Goal: Find specific page/section: Locate a particular part of the current website

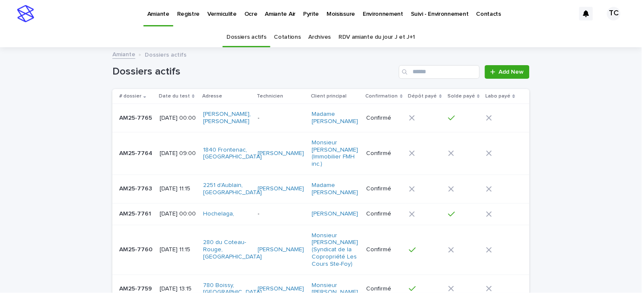
click at [364, 37] on link "RDV amiante du jour J et J+1" at bounding box center [377, 37] width 77 height 20
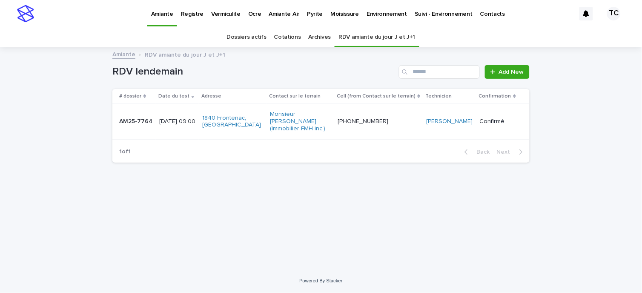
click at [184, 121] on p "[DATE] 09:00" at bounding box center [177, 121] width 36 height 7
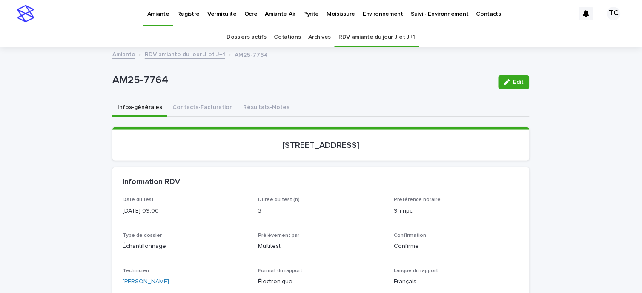
scroll to position [47, 0]
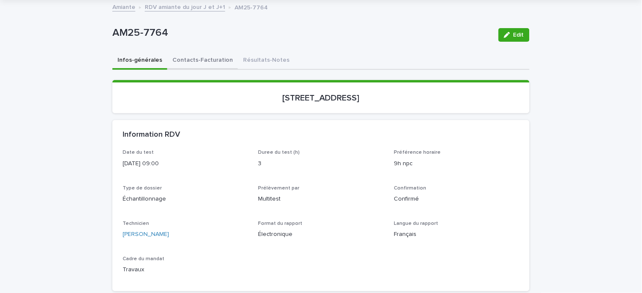
click at [208, 62] on button "Contacts-Facturation" at bounding box center [202, 61] width 71 height 18
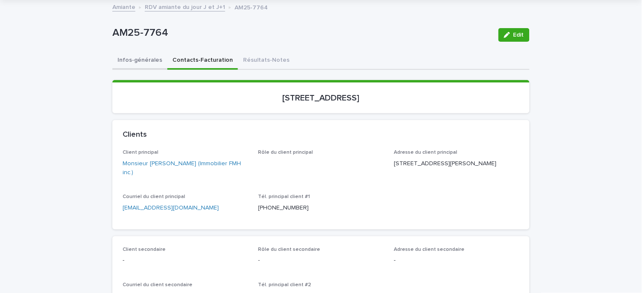
click at [143, 60] on button "Infos-générales" at bounding box center [139, 61] width 55 height 18
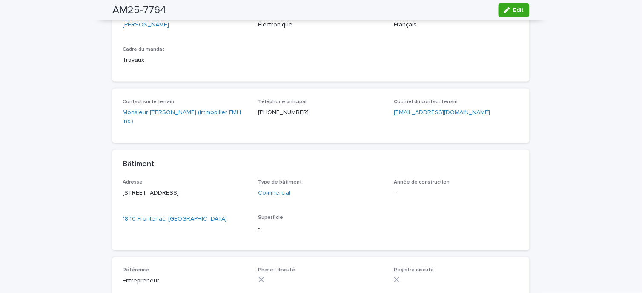
scroll to position [15, 0]
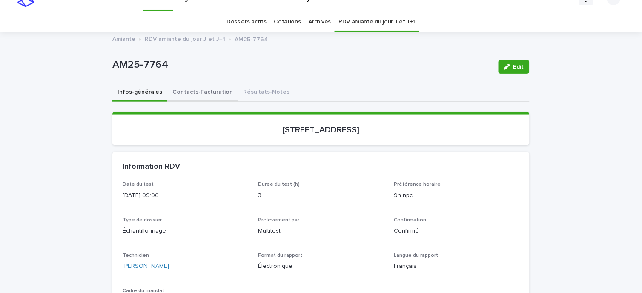
click at [192, 91] on button "Contacts-Facturation" at bounding box center [202, 93] width 71 height 18
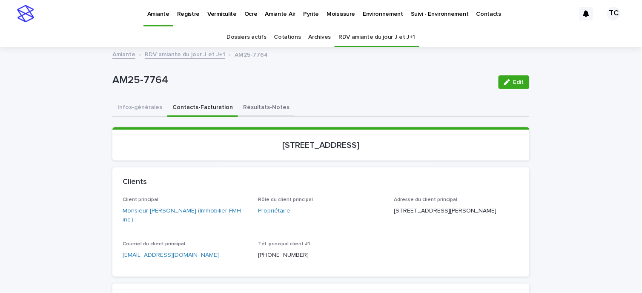
click at [268, 107] on button "Résultats-Notes" at bounding box center [266, 108] width 57 height 18
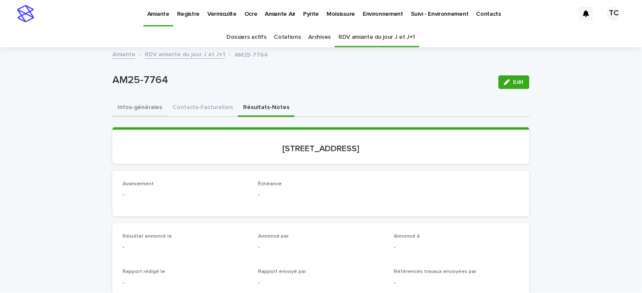
click at [142, 103] on button "Infos-générales" at bounding box center [139, 108] width 55 height 18
